Goal: Navigation & Orientation: Go to known website

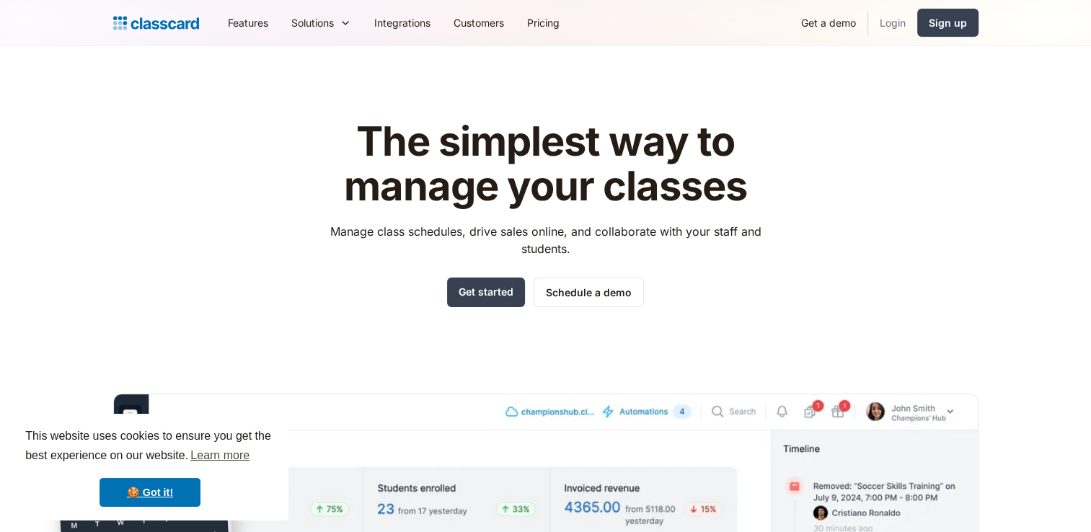
click at [900, 17] on link "Login" at bounding box center [892, 22] width 49 height 32
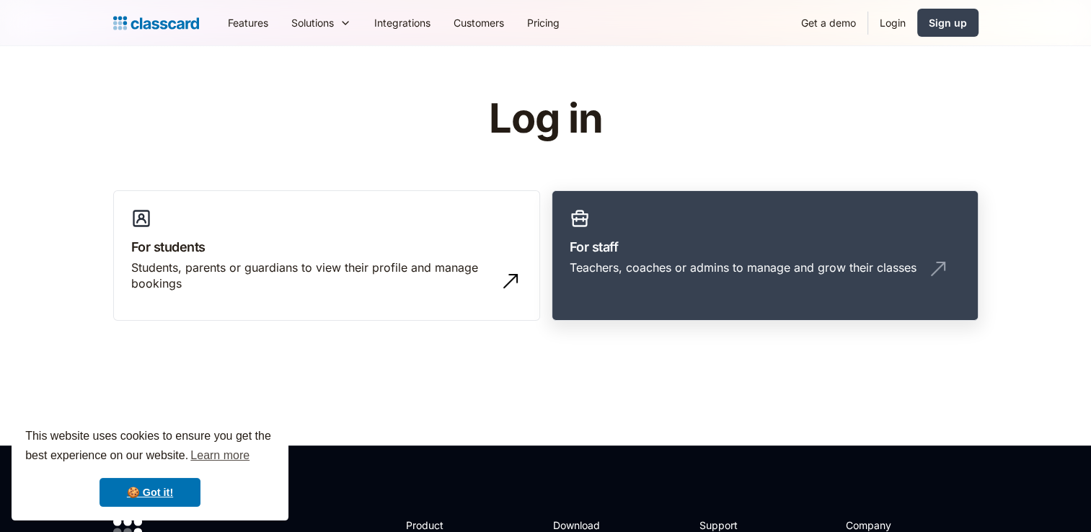
click at [673, 275] on div "Teachers, coaches or admins to manage and grow their classes" at bounding box center [764, 273] width 391 height 27
